Goal: Navigation & Orientation: Understand site structure

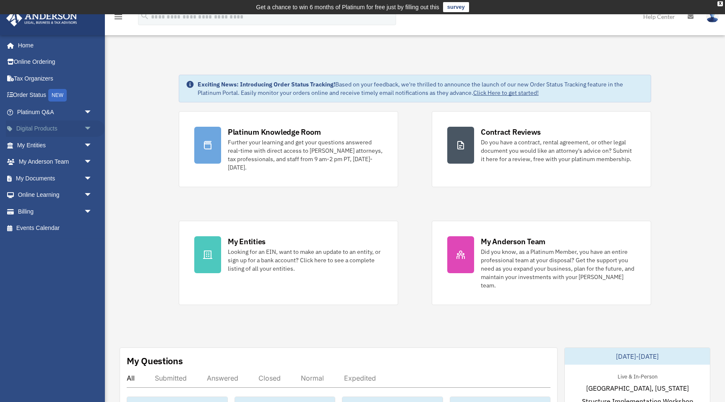
click at [87, 128] on span "arrow_drop_down" at bounding box center [92, 128] width 17 height 17
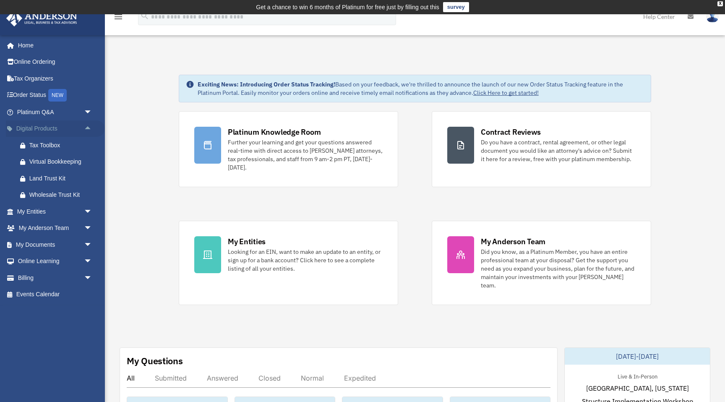
click at [87, 128] on span "arrow_drop_up" at bounding box center [92, 128] width 17 height 17
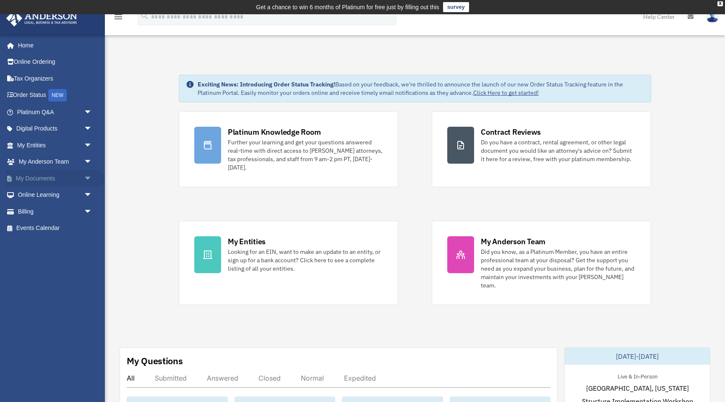
click at [89, 181] on span "arrow_drop_down" at bounding box center [92, 178] width 17 height 17
click at [88, 177] on span "arrow_drop_up" at bounding box center [92, 178] width 17 height 17
click at [87, 211] on span "arrow_drop_down" at bounding box center [92, 211] width 17 height 17
click at [27, 44] on link "Home" at bounding box center [55, 45] width 99 height 17
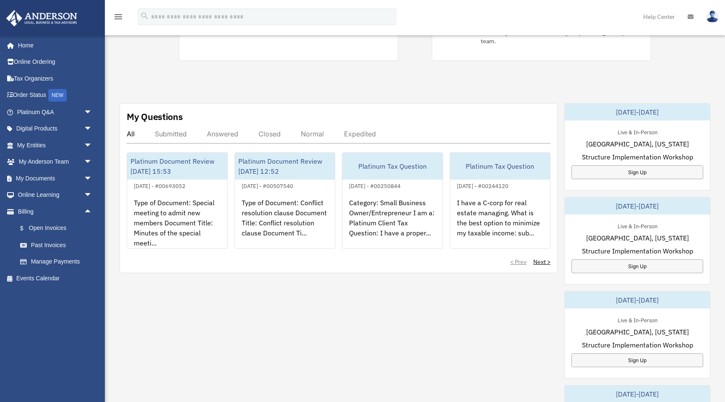
scroll to position [304, 0]
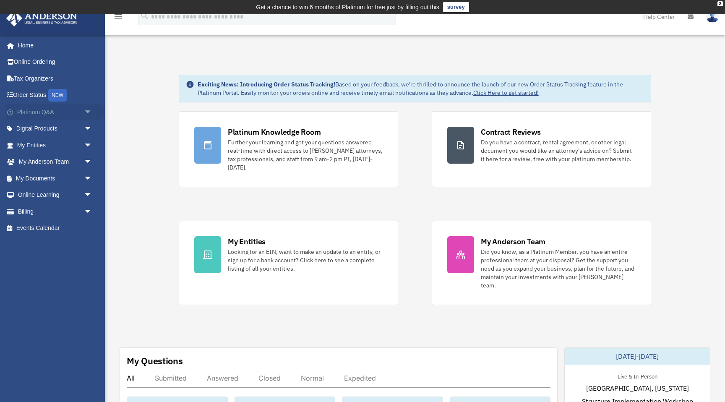
click at [90, 112] on span "arrow_drop_down" at bounding box center [92, 112] width 17 height 17
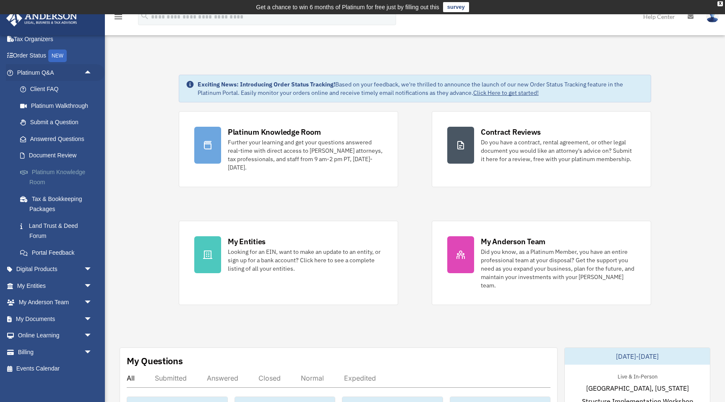
scroll to position [44, 0]
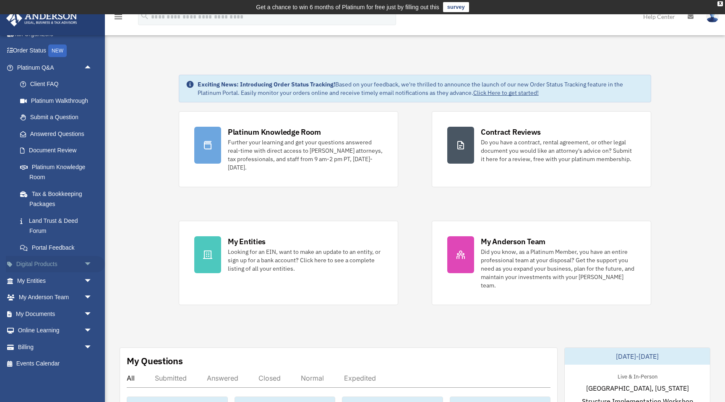
click at [86, 262] on span "arrow_drop_down" at bounding box center [92, 264] width 17 height 17
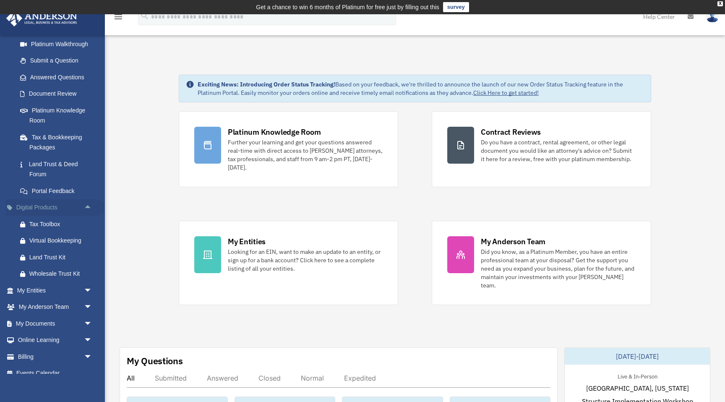
scroll to position [111, 0]
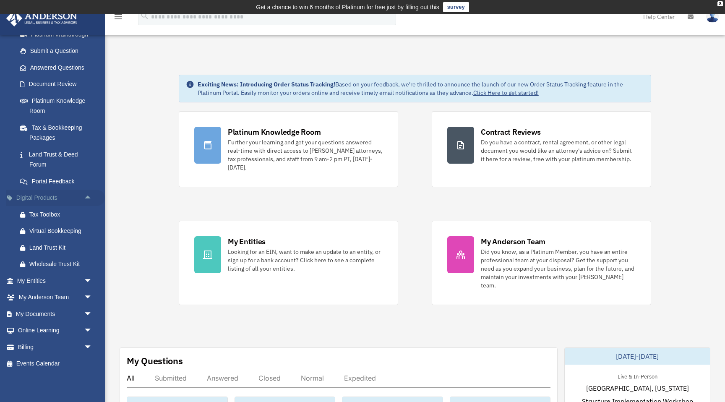
click at [87, 198] on span "arrow_drop_up" at bounding box center [92, 198] width 17 height 17
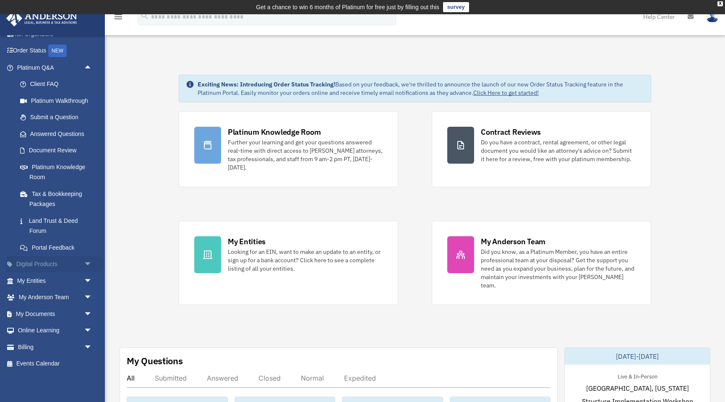
click at [87, 265] on span "arrow_drop_down" at bounding box center [92, 264] width 17 height 17
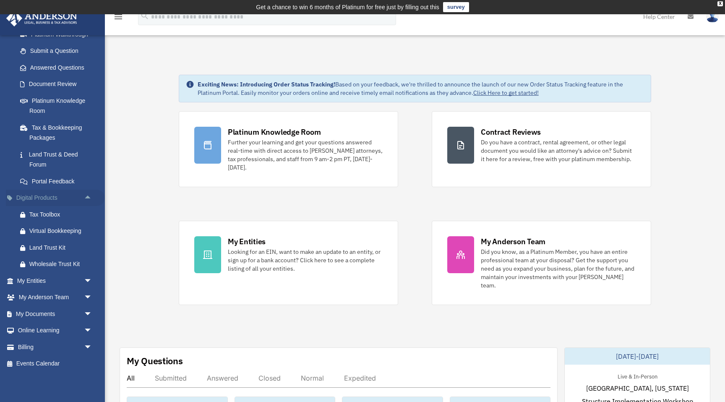
click at [86, 196] on span "arrow_drop_up" at bounding box center [92, 198] width 17 height 17
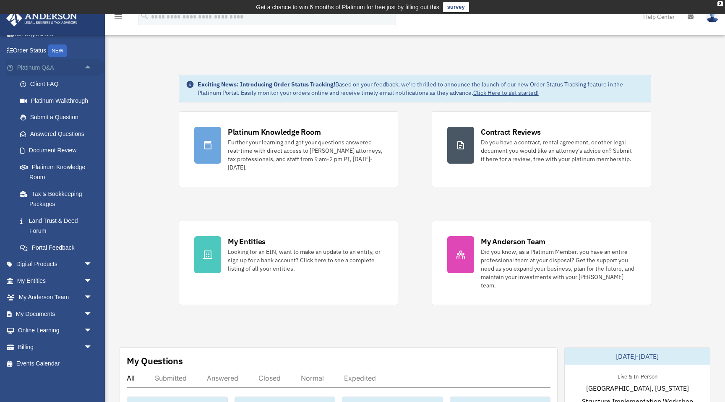
click at [87, 67] on span "arrow_drop_up" at bounding box center [92, 67] width 17 height 17
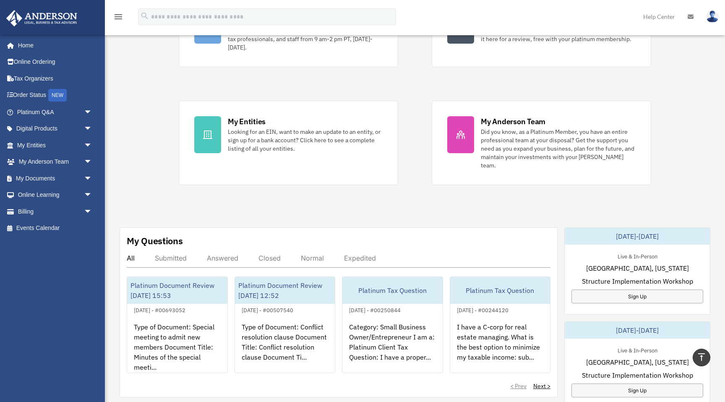
scroll to position [0, 0]
